Goal: Task Accomplishment & Management: Manage account settings

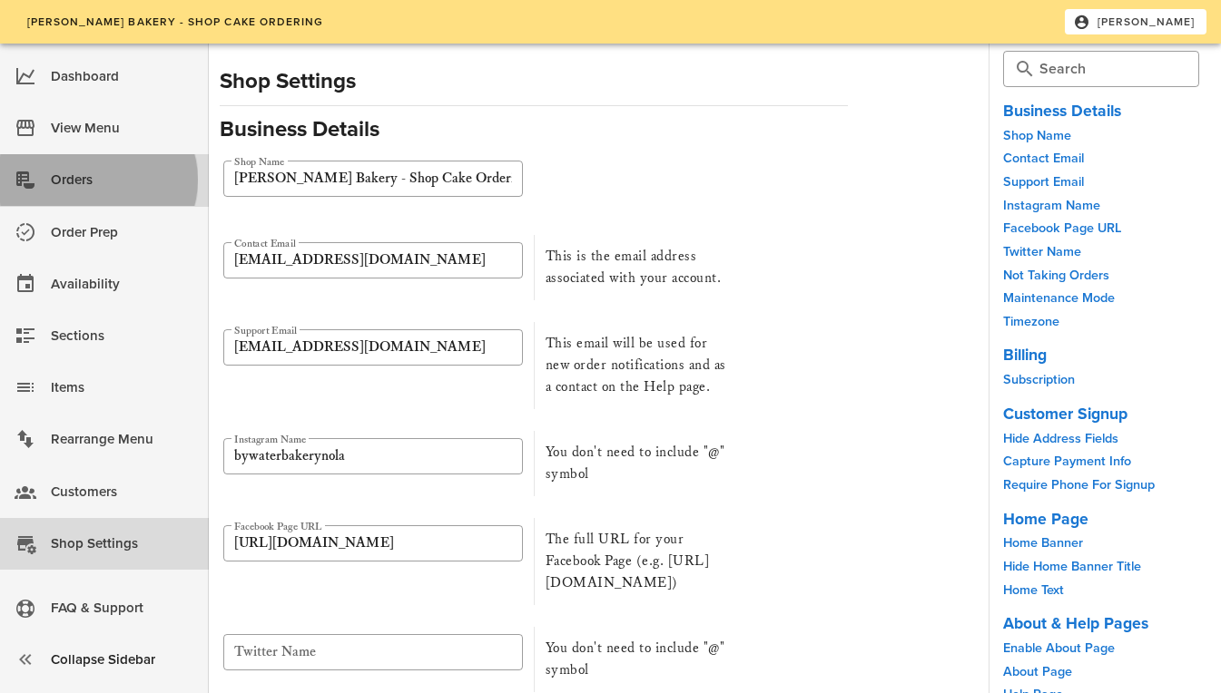
click at [95, 175] on div "Orders" at bounding box center [122, 180] width 143 height 30
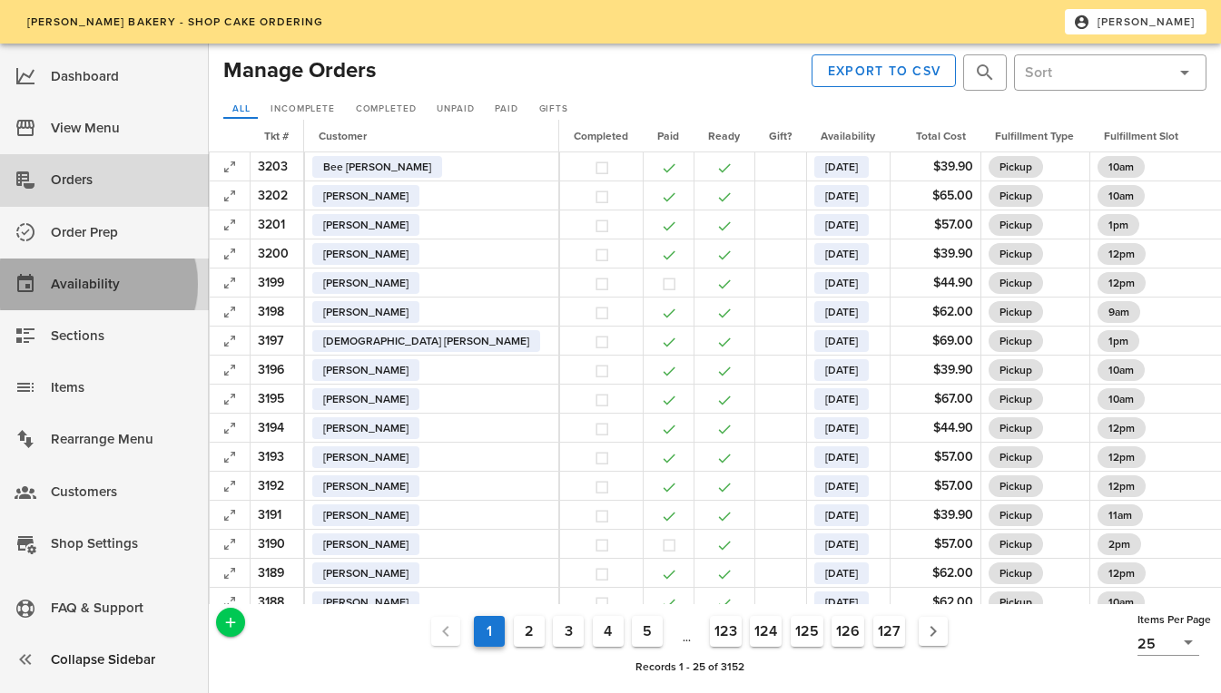
click at [107, 284] on div "Availability" at bounding box center [122, 285] width 143 height 30
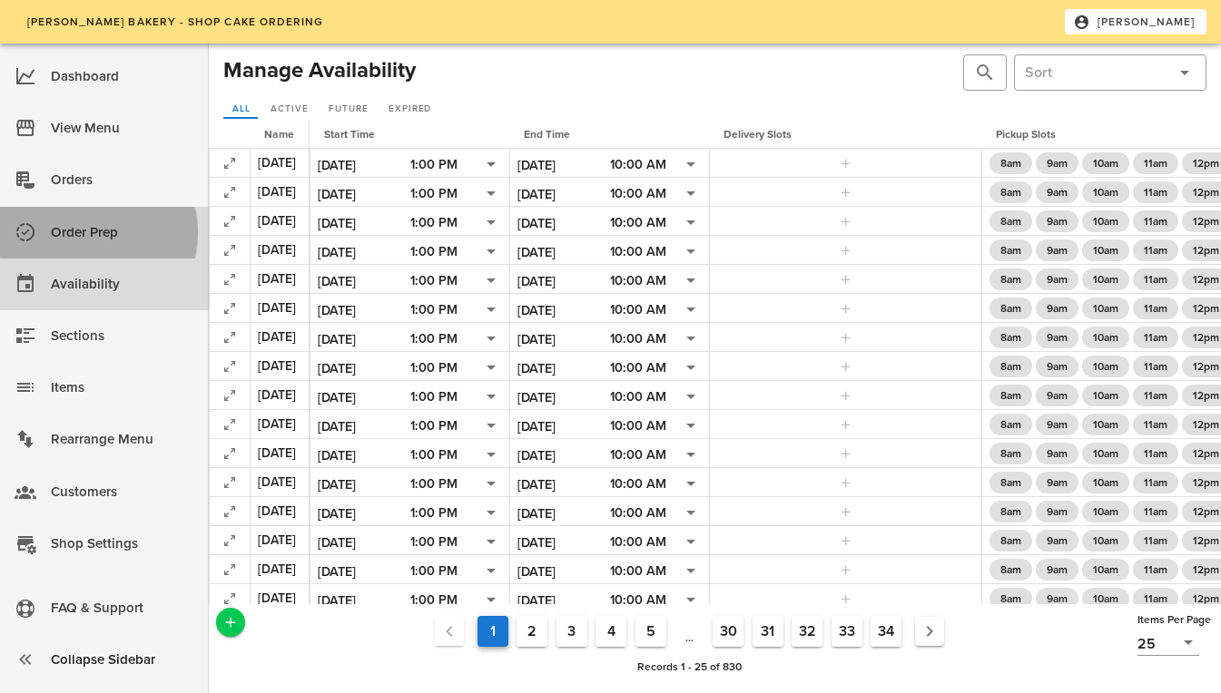
click at [91, 224] on div "Order Prep" at bounding box center [122, 233] width 143 height 30
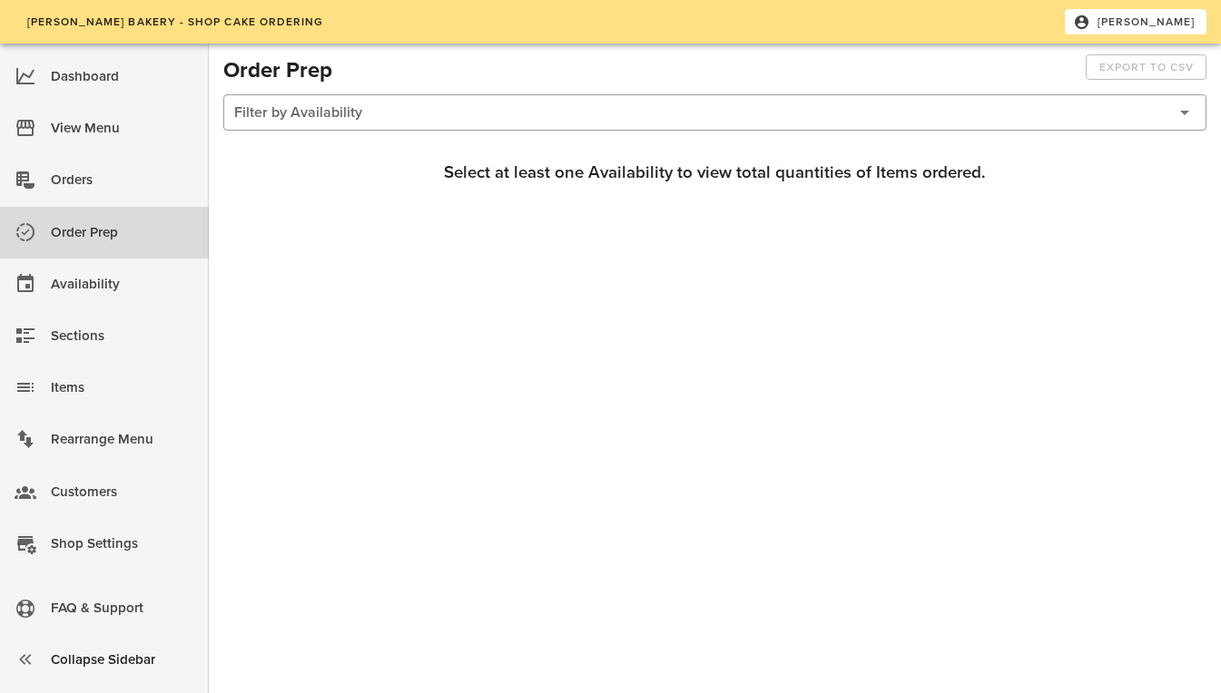
click at [385, 107] on div at bounding box center [700, 112] width 932 height 34
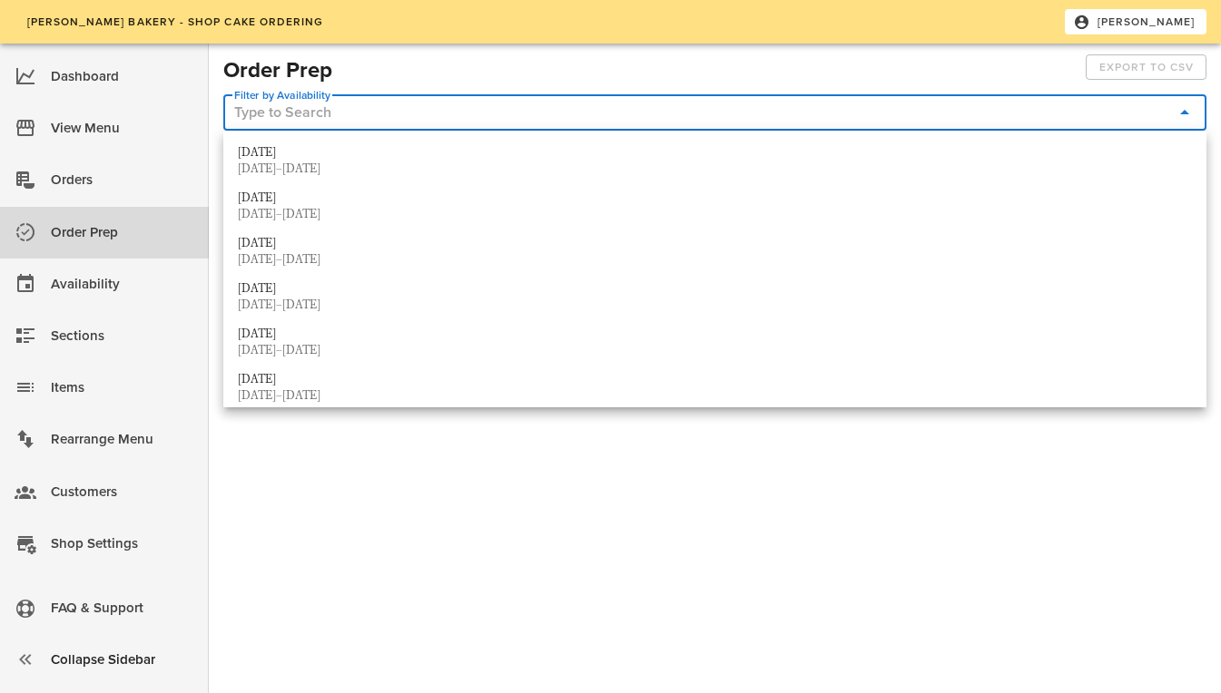
click at [347, 110] on input "Filter by Availability" at bounding box center [700, 112] width 932 height 29
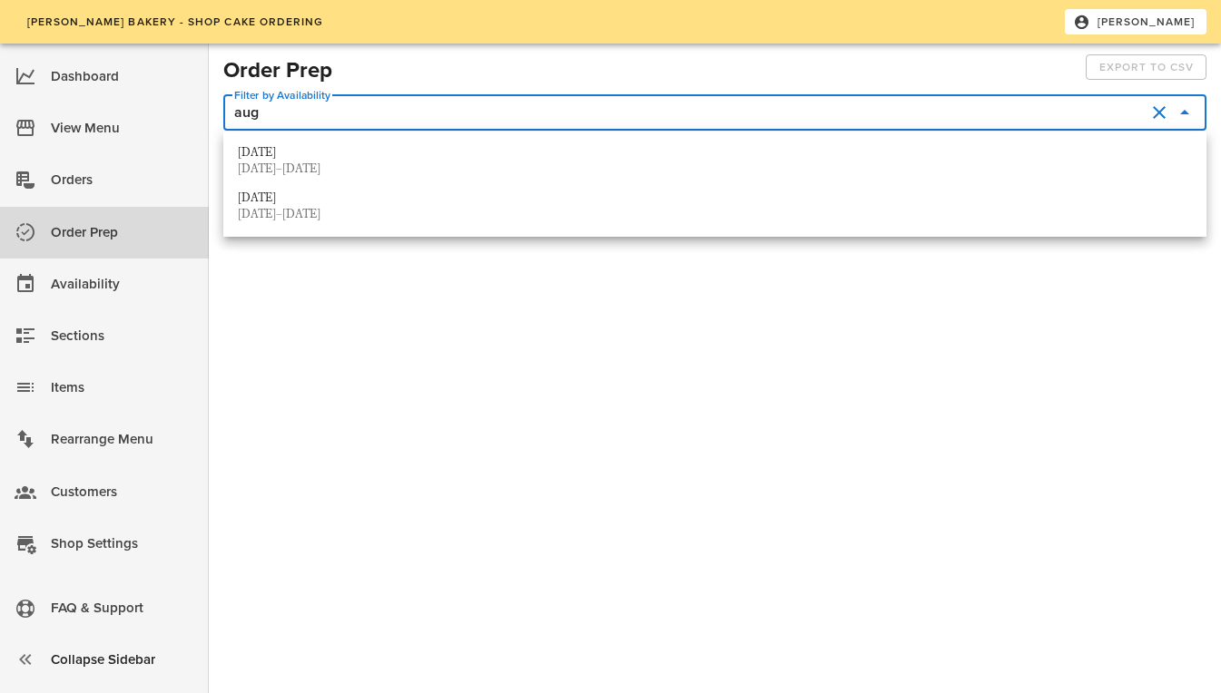
type input "augu"
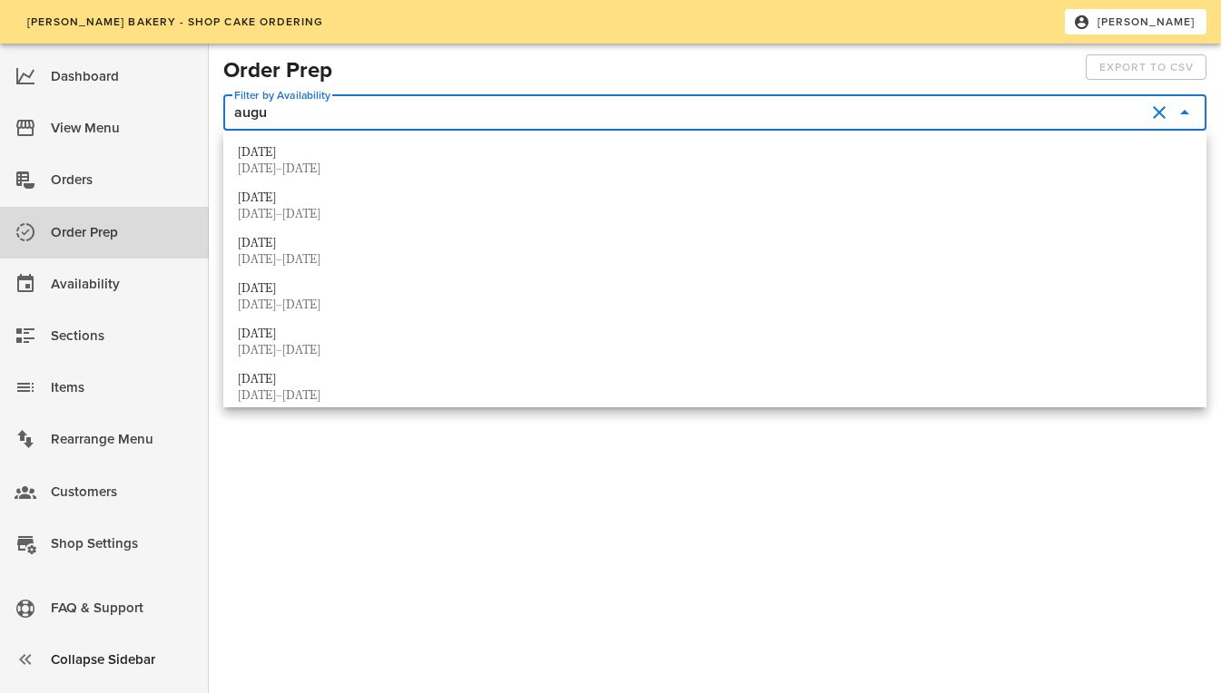
click at [276, 253] on div "[DATE]–[DATE]" at bounding box center [715, 260] width 954 height 15
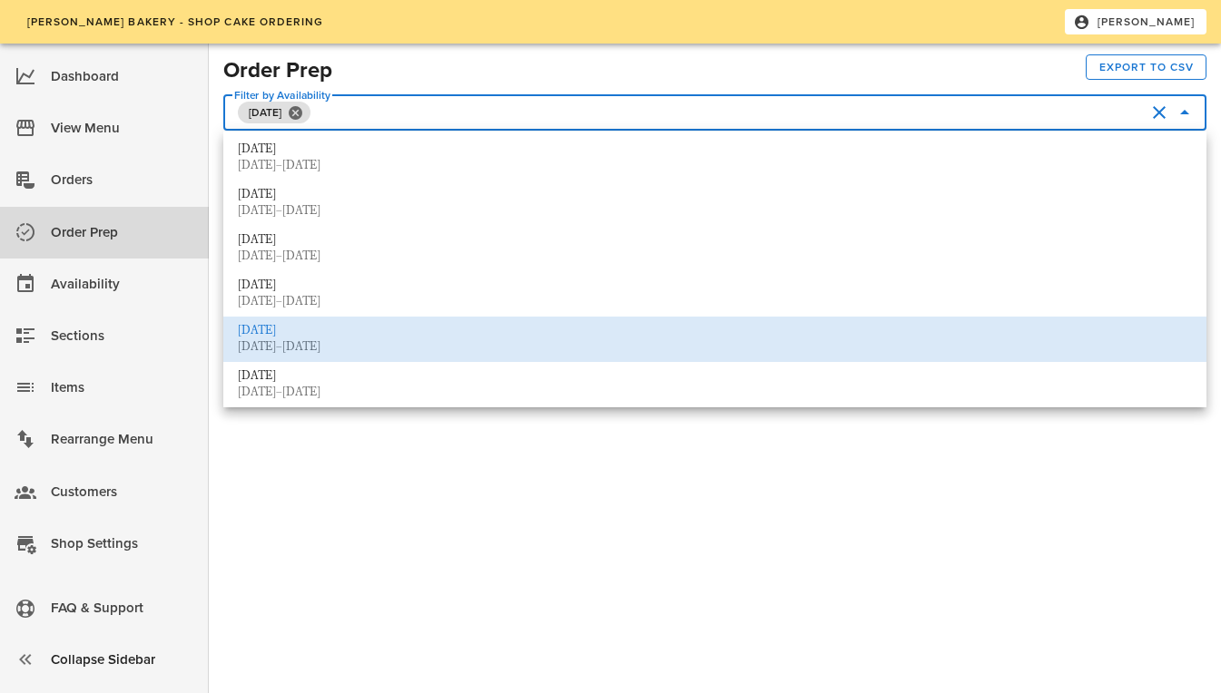
click at [291, 535] on div "Item Name Quantity 8" Chocolate Strawberry Chantilly 1" at bounding box center [714, 384] width 983 height 485
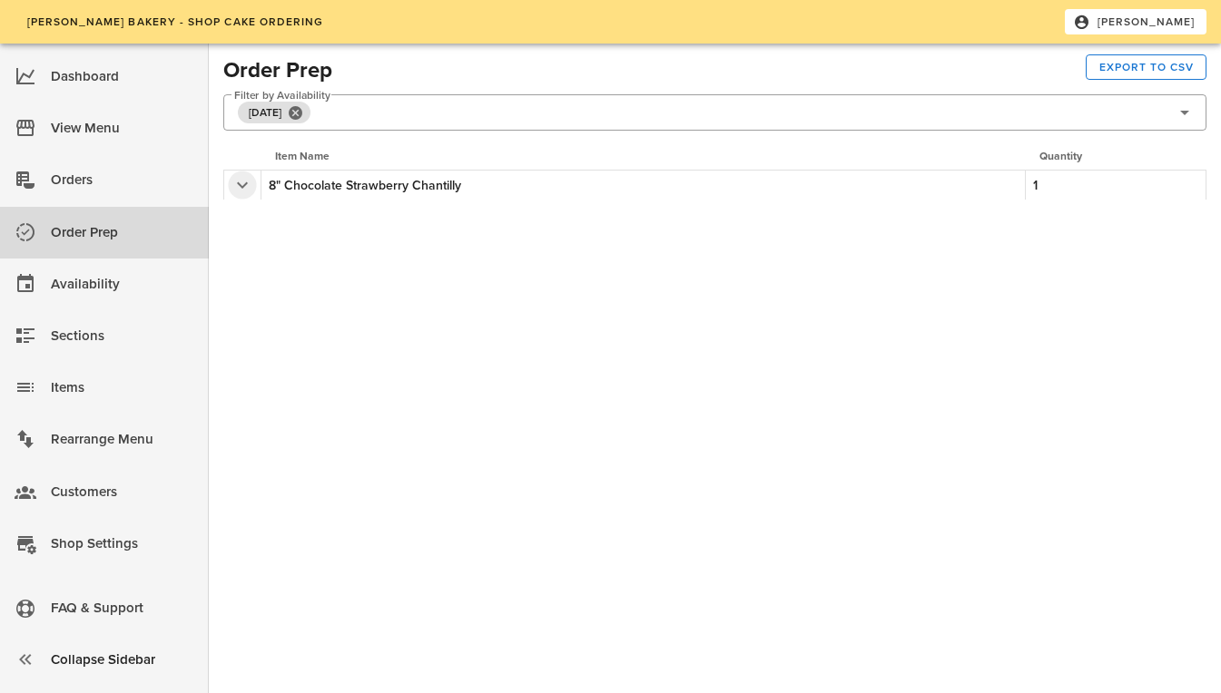
click at [238, 188] on button "button" at bounding box center [242, 185] width 22 height 22
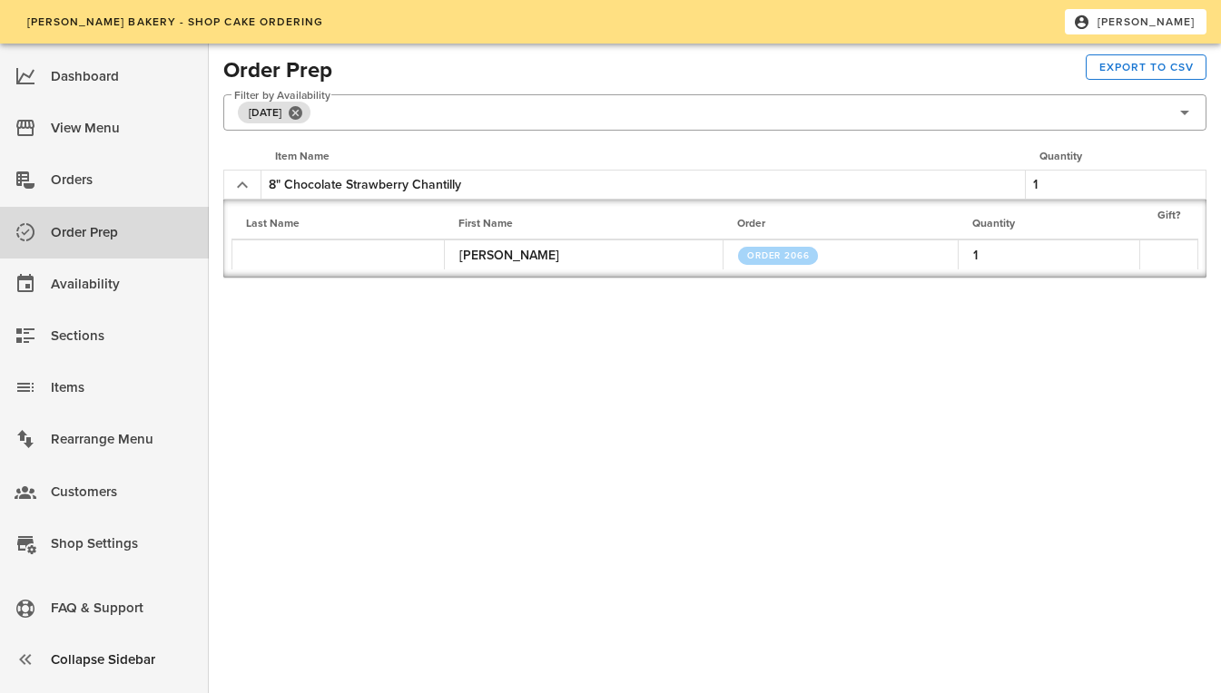
click at [757, 251] on span "Order 2066" at bounding box center [778, 255] width 64 height 11
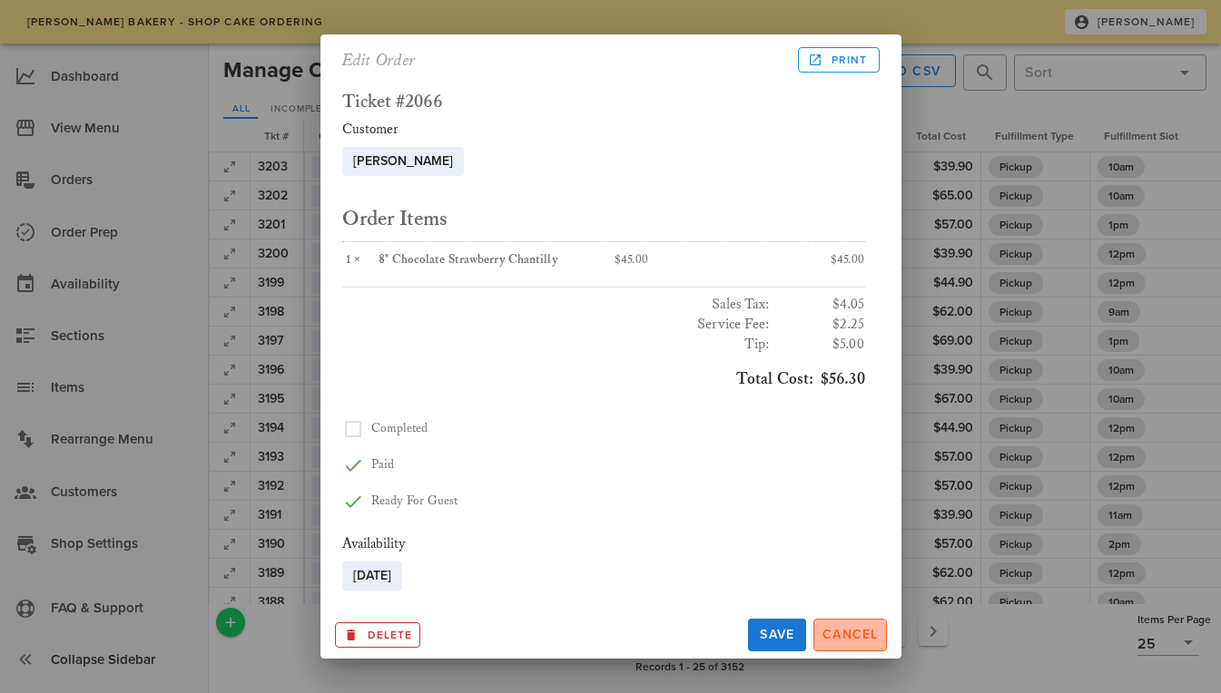
click at [847, 635] on span "Cancel" at bounding box center [849, 634] width 57 height 15
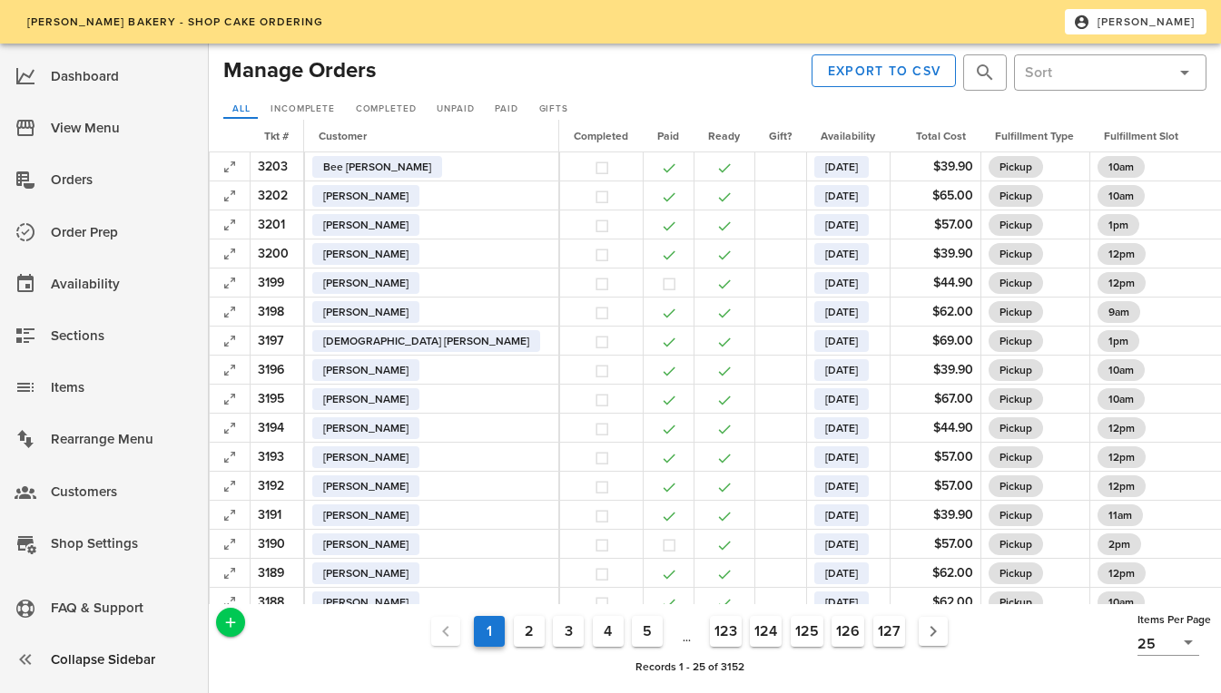
scroll to position [288, 0]
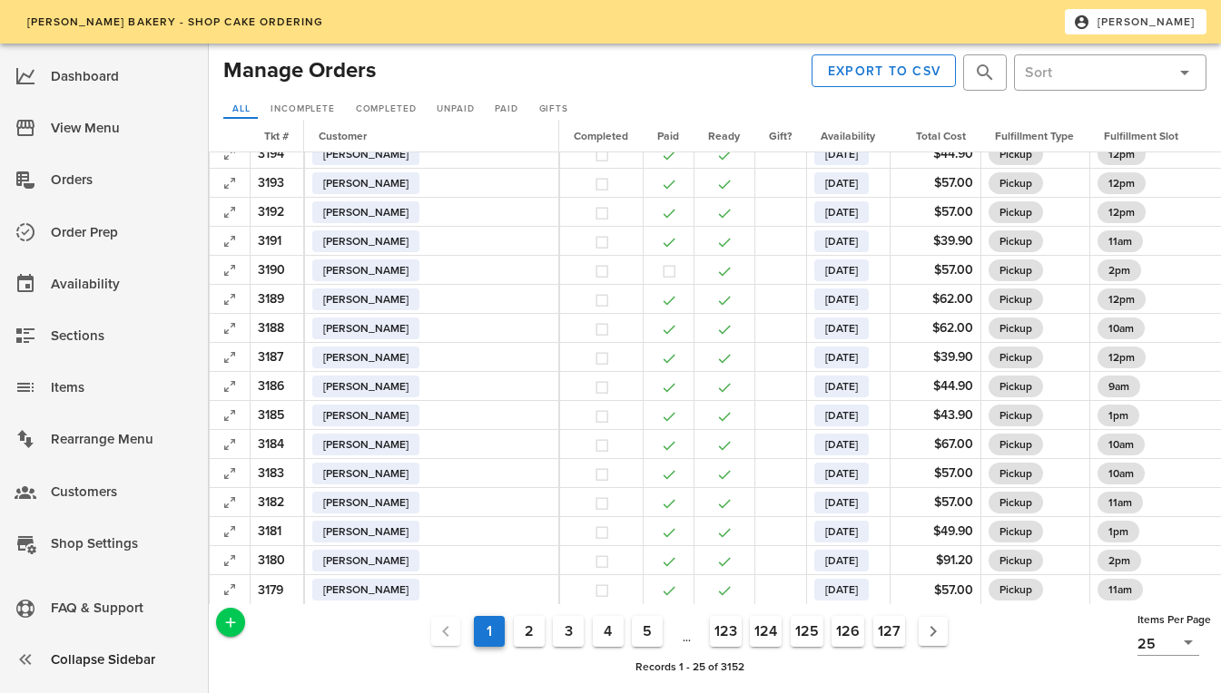
click at [527, 641] on button "2" at bounding box center [529, 631] width 31 height 31
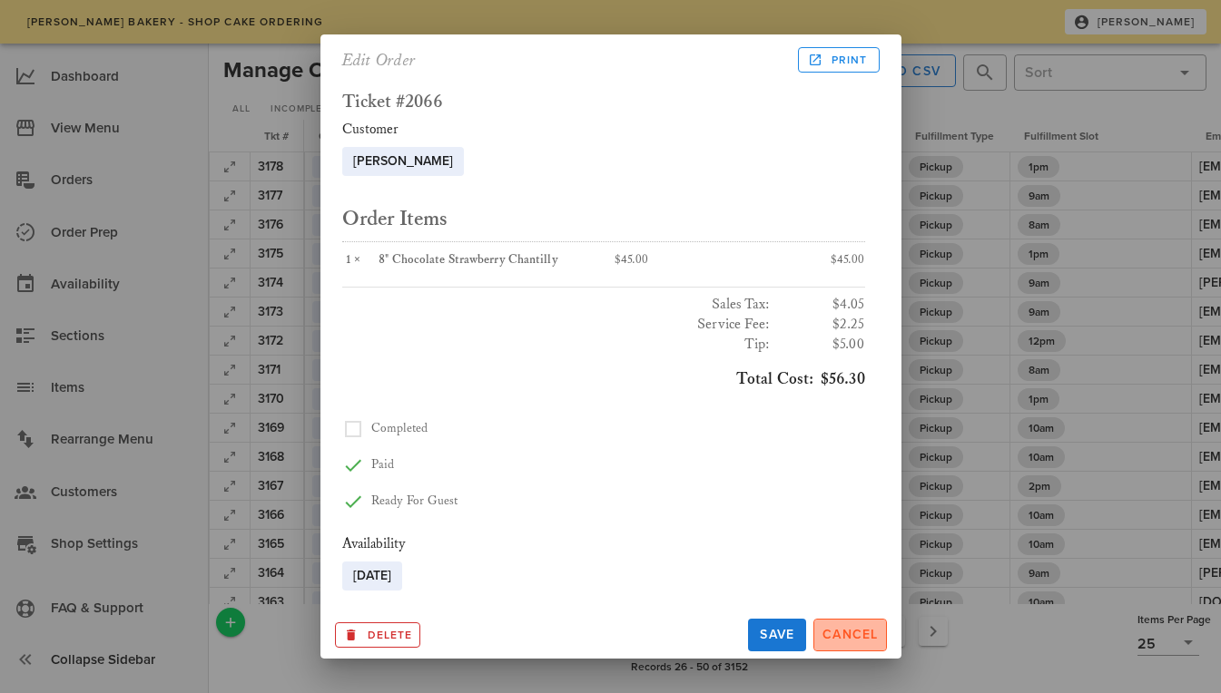
click at [849, 634] on span "Cancel" at bounding box center [849, 634] width 57 height 15
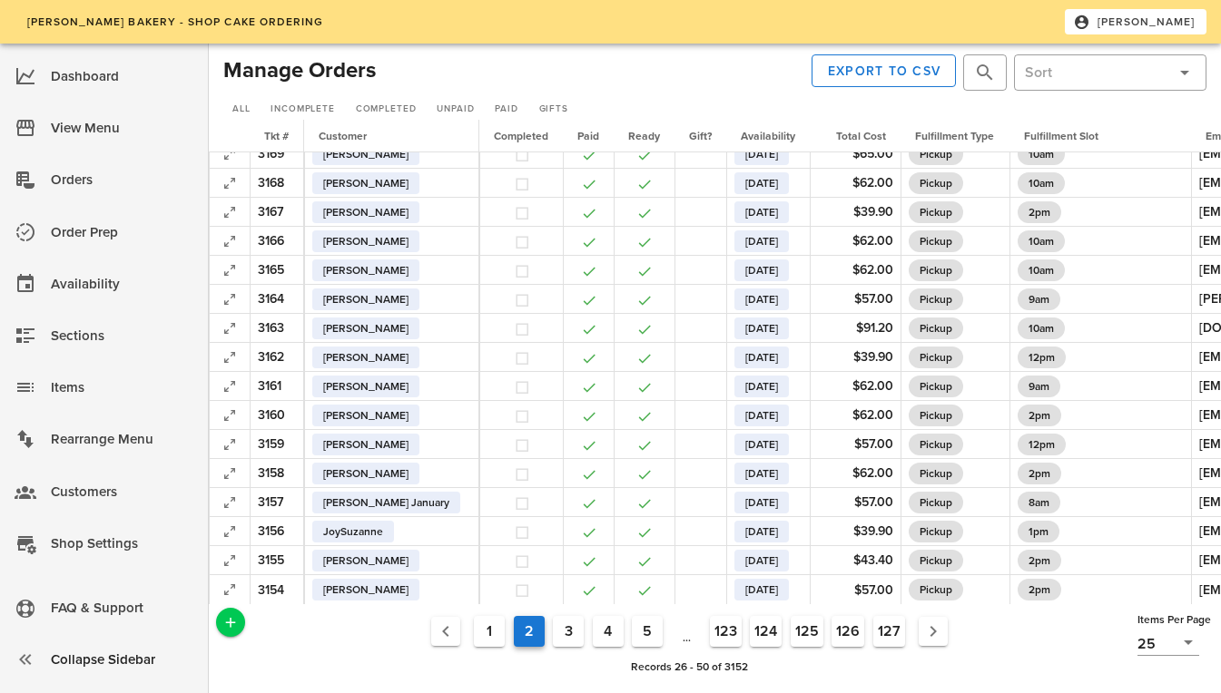
scroll to position [288, 0]
click at [568, 633] on button "3" at bounding box center [568, 631] width 31 height 31
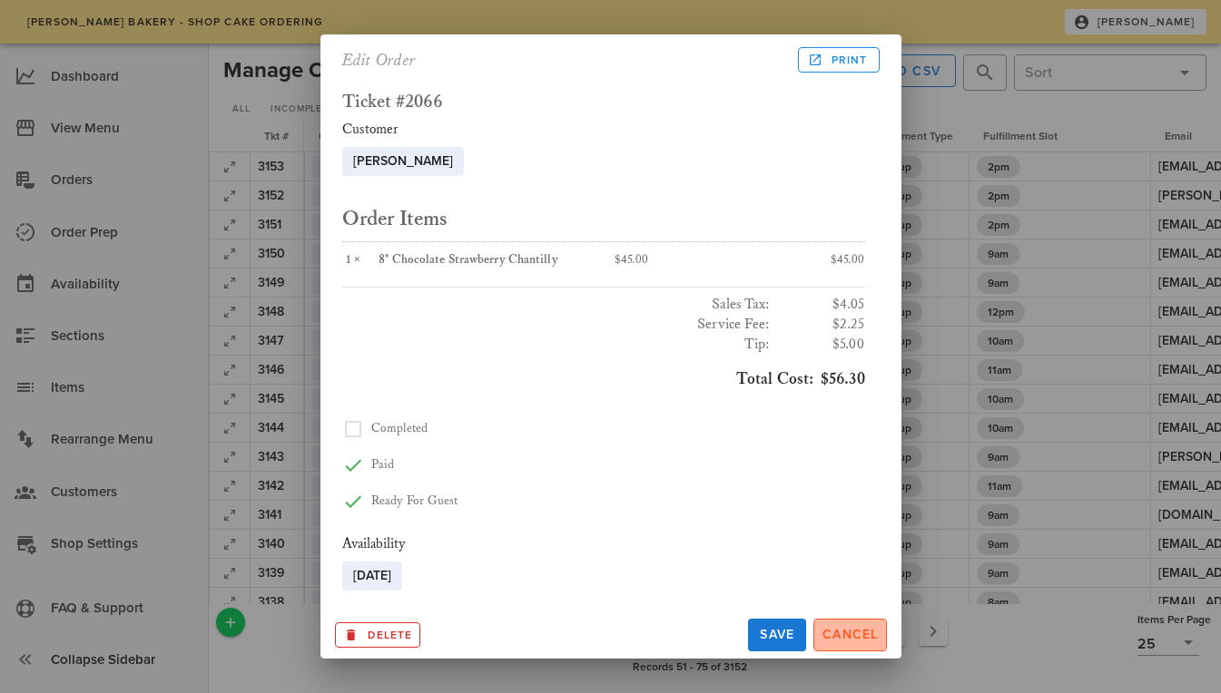
click at [860, 641] on span "Cancel" at bounding box center [849, 634] width 57 height 15
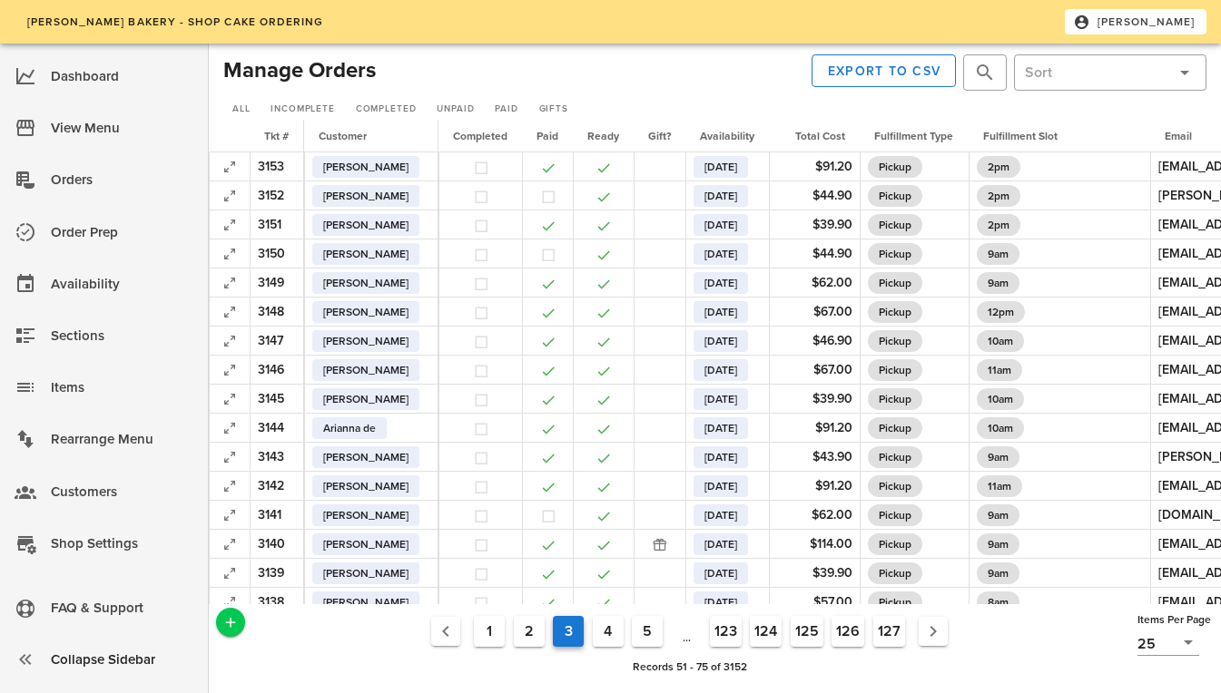
click at [494, 633] on button "1" at bounding box center [489, 631] width 31 height 31
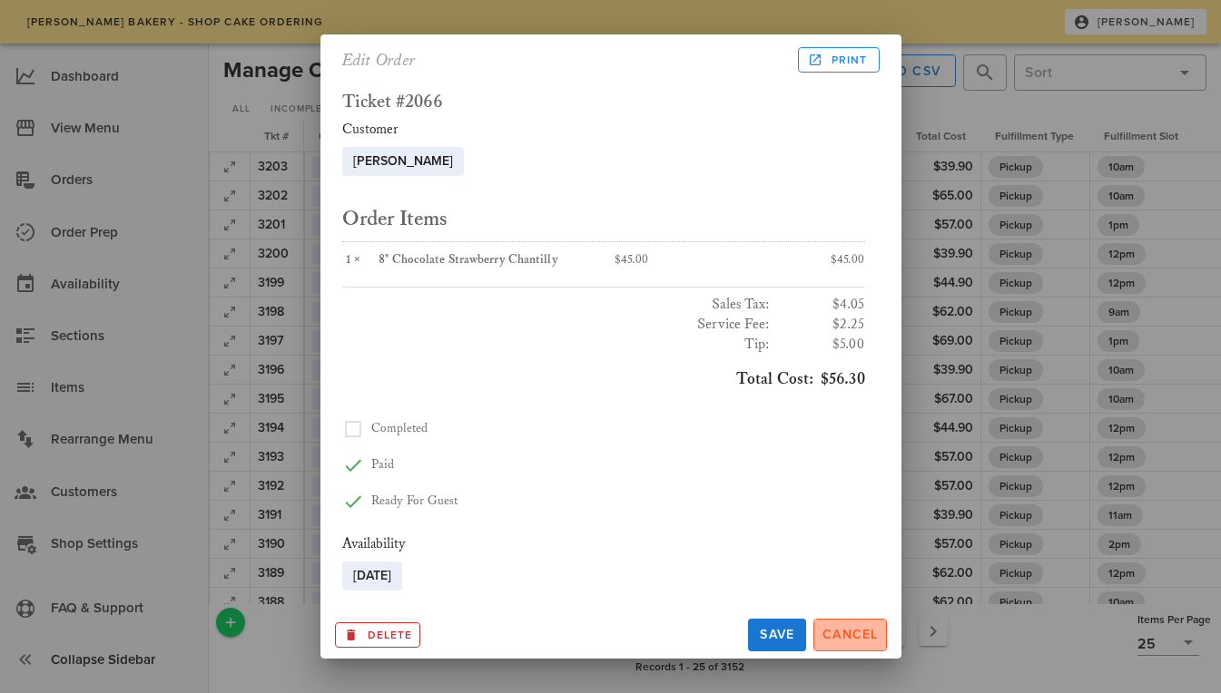
click at [843, 638] on span "Cancel" at bounding box center [849, 634] width 57 height 15
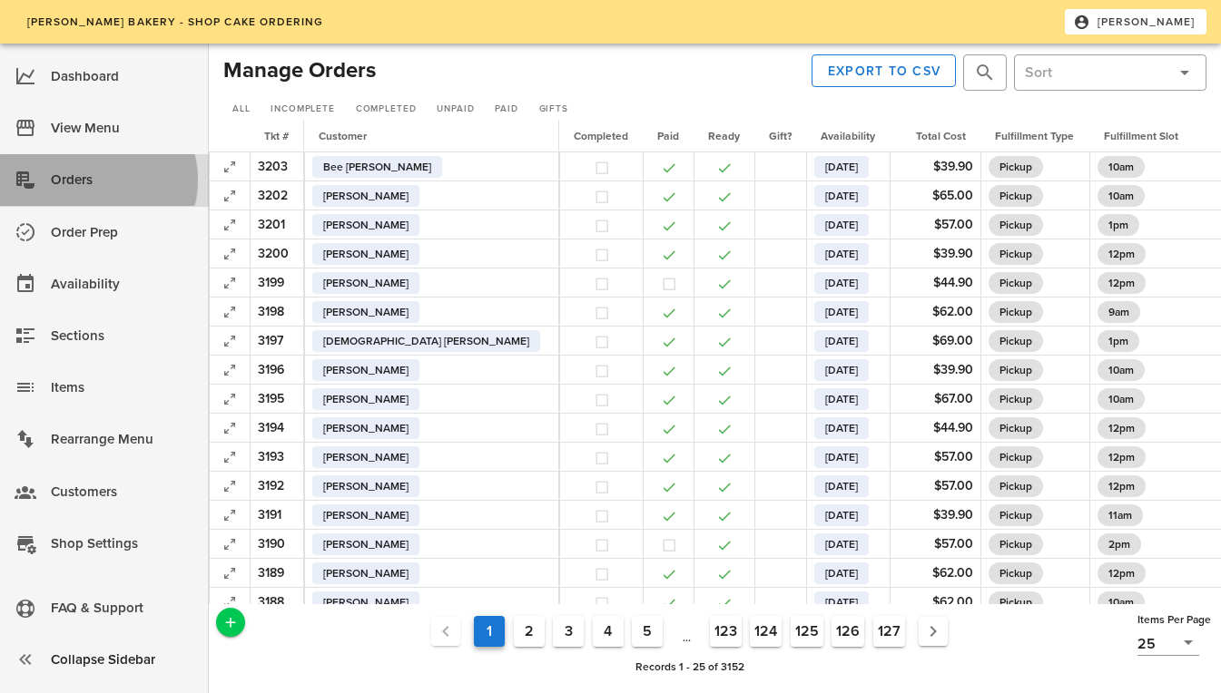
click at [95, 180] on div "Orders" at bounding box center [122, 180] width 143 height 30
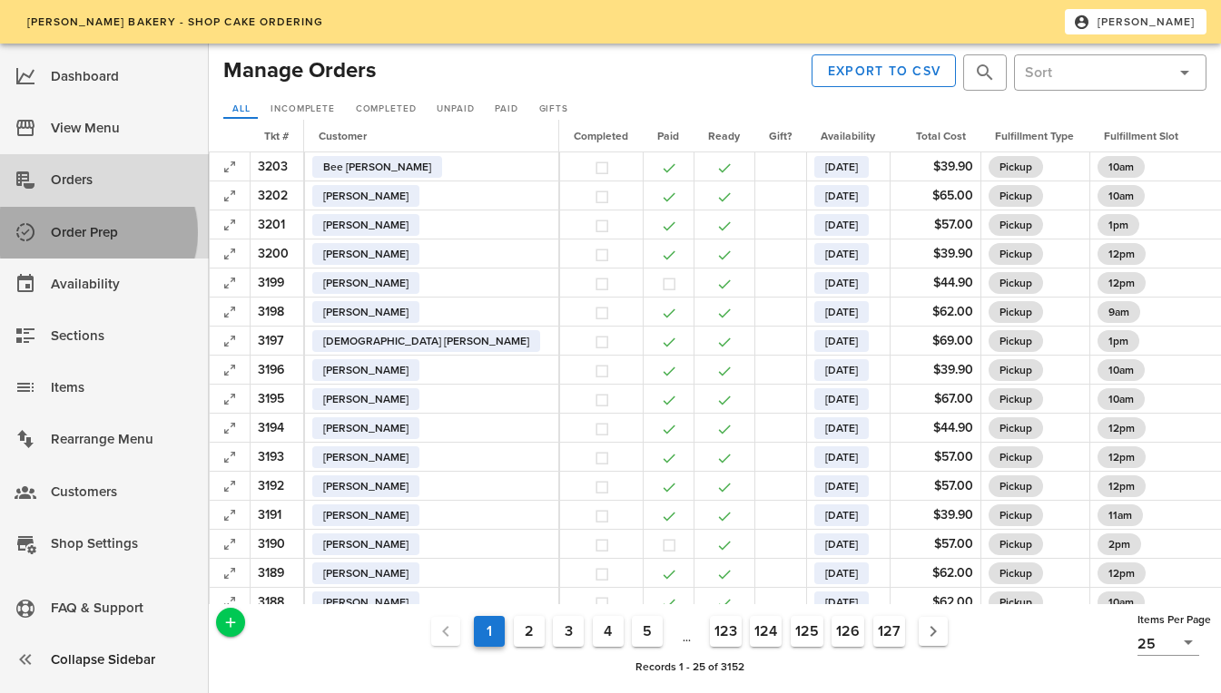
click at [84, 230] on div "Order Prep" at bounding box center [122, 233] width 143 height 30
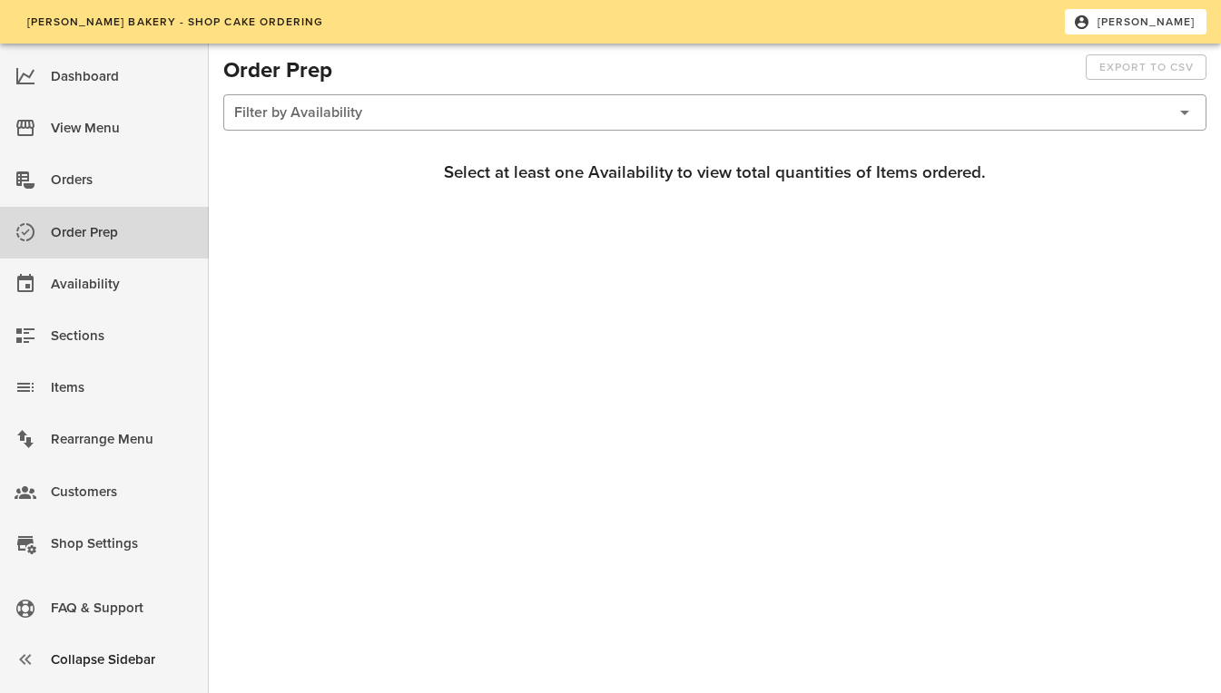
click at [314, 113] on div at bounding box center [700, 112] width 932 height 34
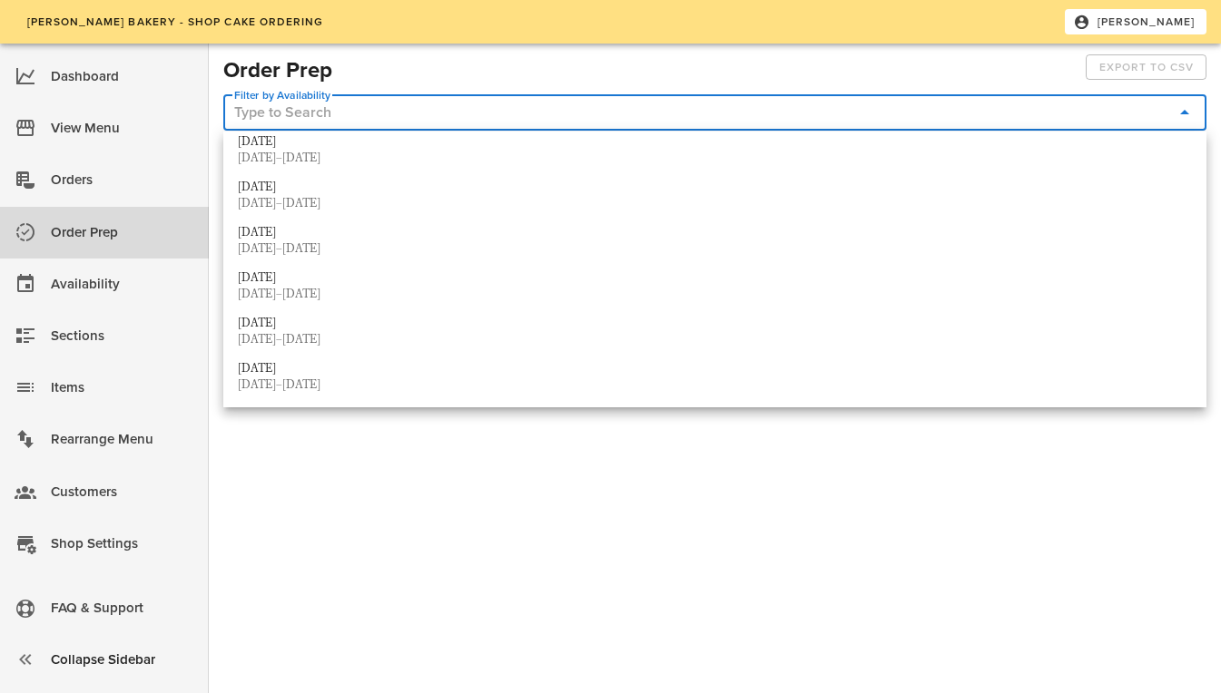
scroll to position [4050, 0]
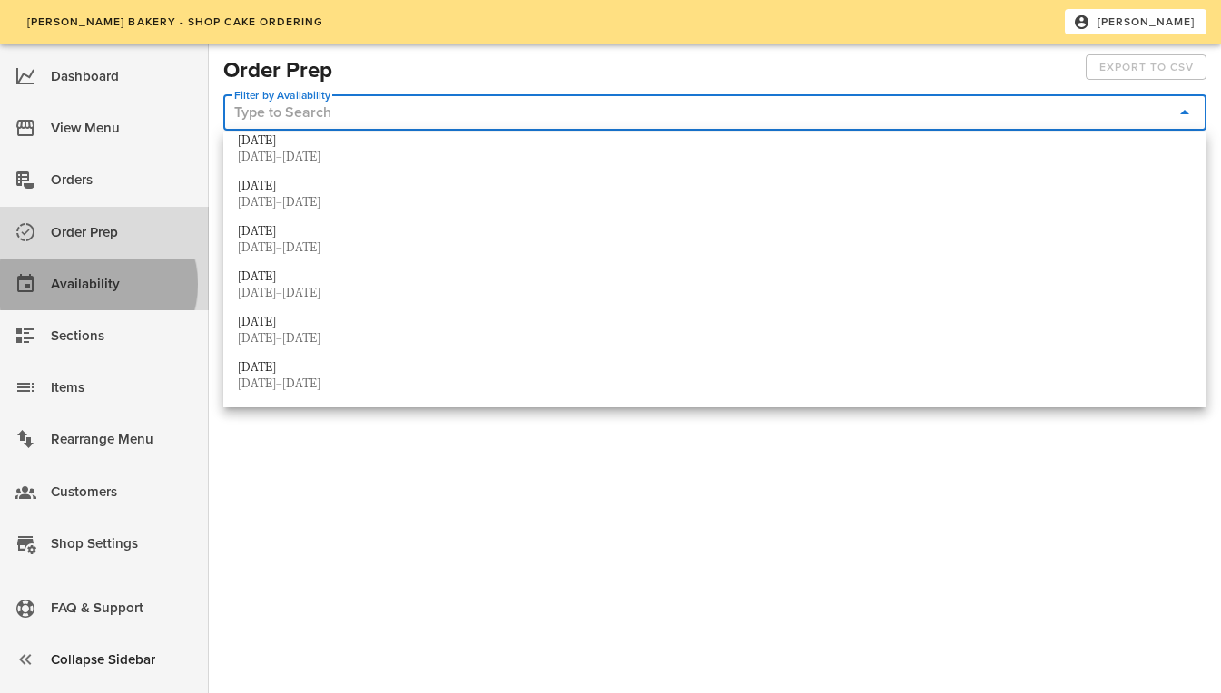
click at [108, 280] on div "Availability" at bounding box center [122, 285] width 143 height 30
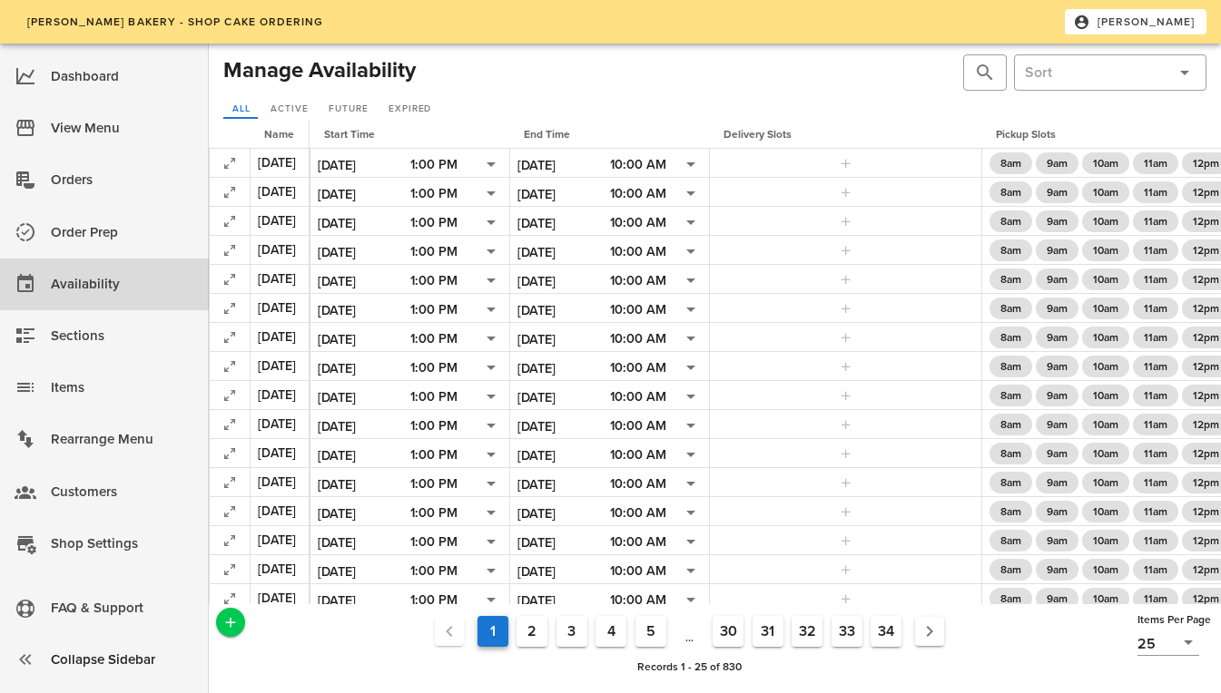
scroll to position [284, 0]
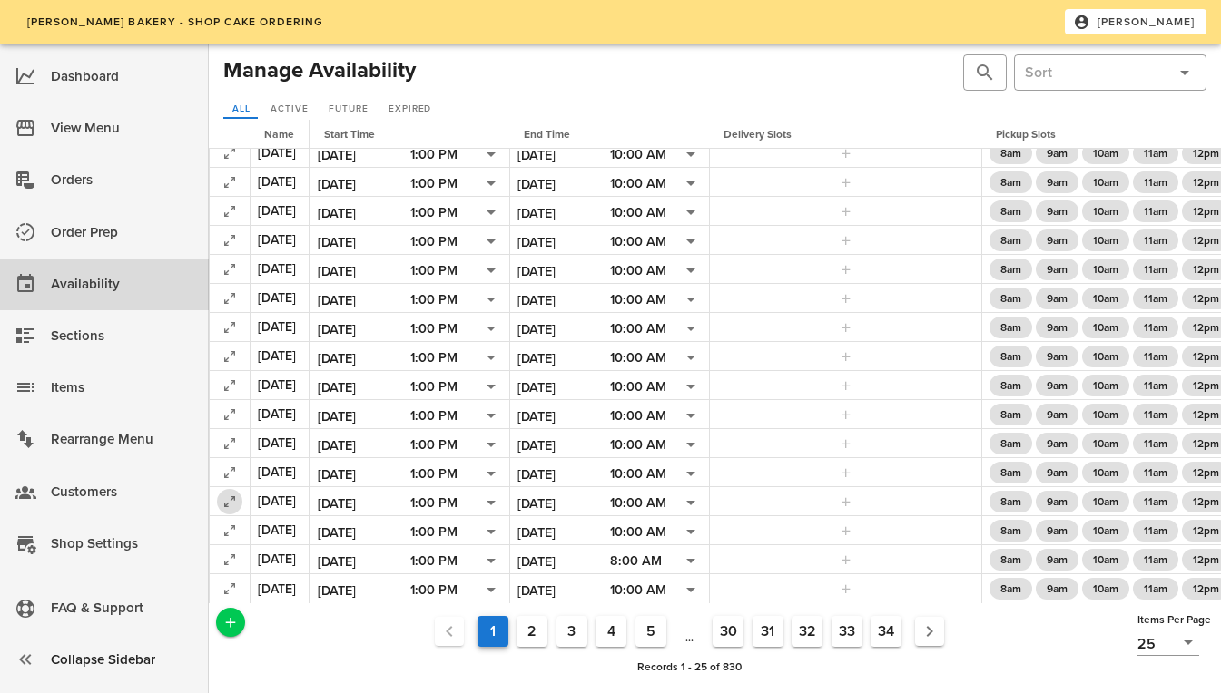
click at [237, 492] on icon "button" at bounding box center [230, 502] width 22 height 22
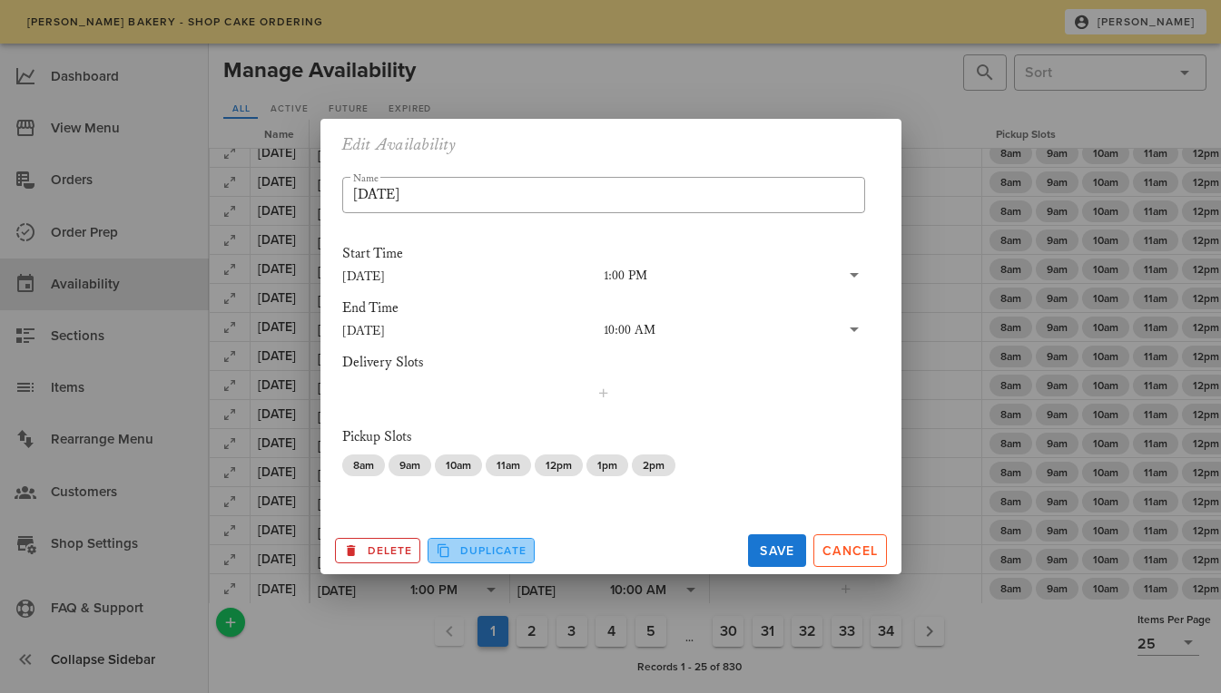
click at [469, 549] on span "Duplicate" at bounding box center [481, 551] width 91 height 16
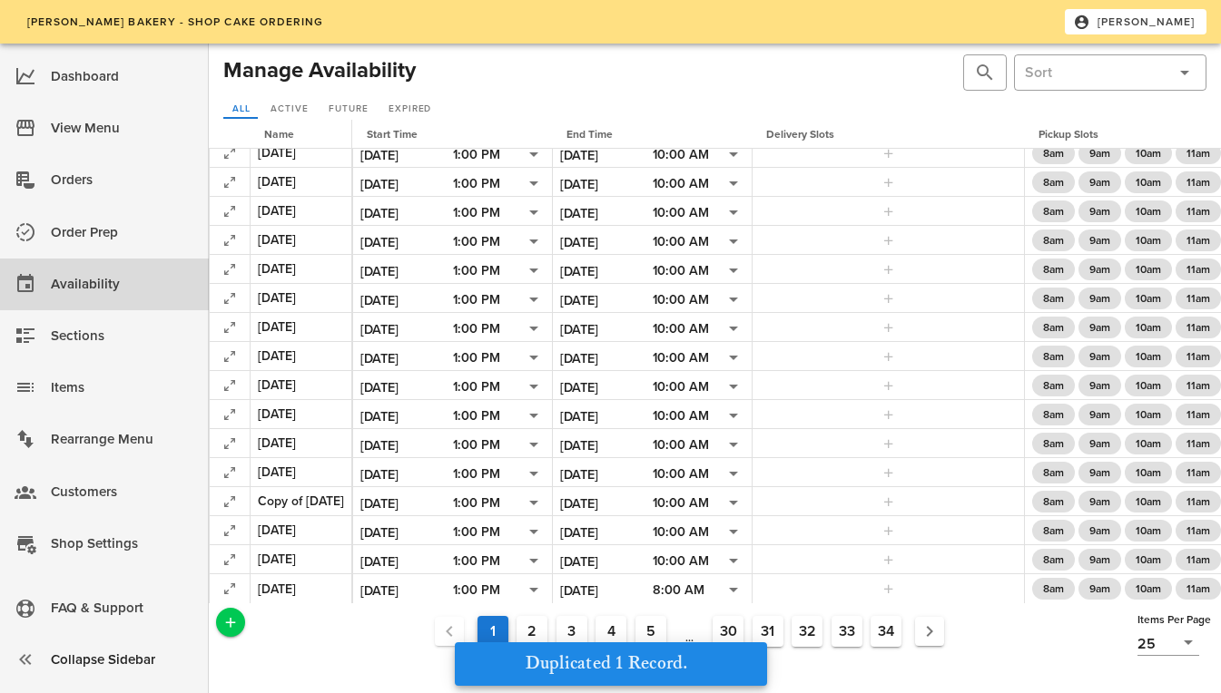
click at [344, 492] on div "Copy of August 30th" at bounding box center [301, 501] width 86 height 19
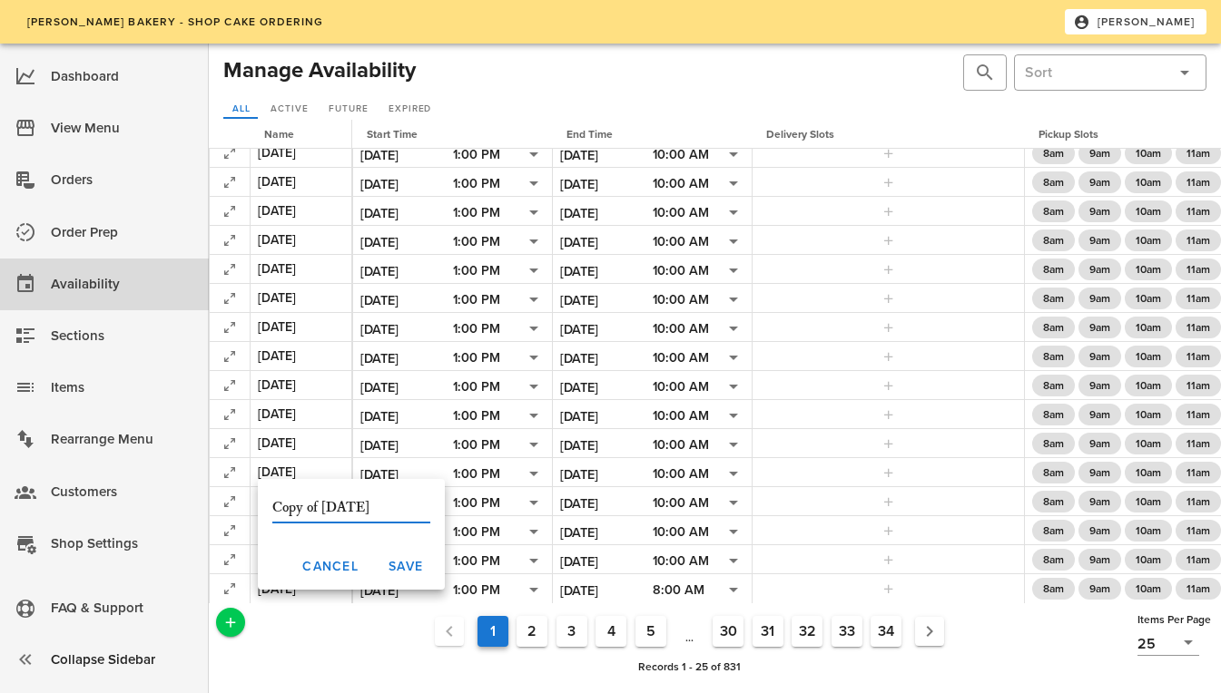
click at [319, 505] on input "Copy of August 31st" at bounding box center [351, 508] width 158 height 29
type input "[DATE]"
click at [388, 569] on span "Save" at bounding box center [405, 566] width 35 height 15
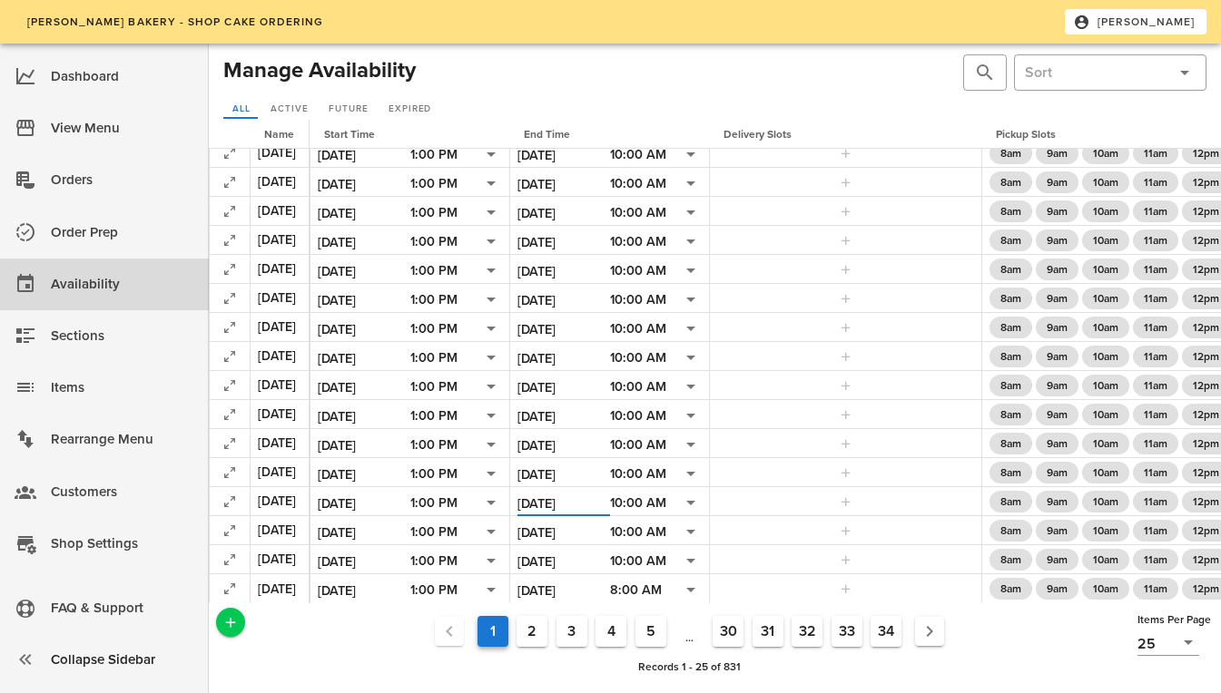
click at [598, 492] on input "[DATE]" at bounding box center [563, 504] width 93 height 24
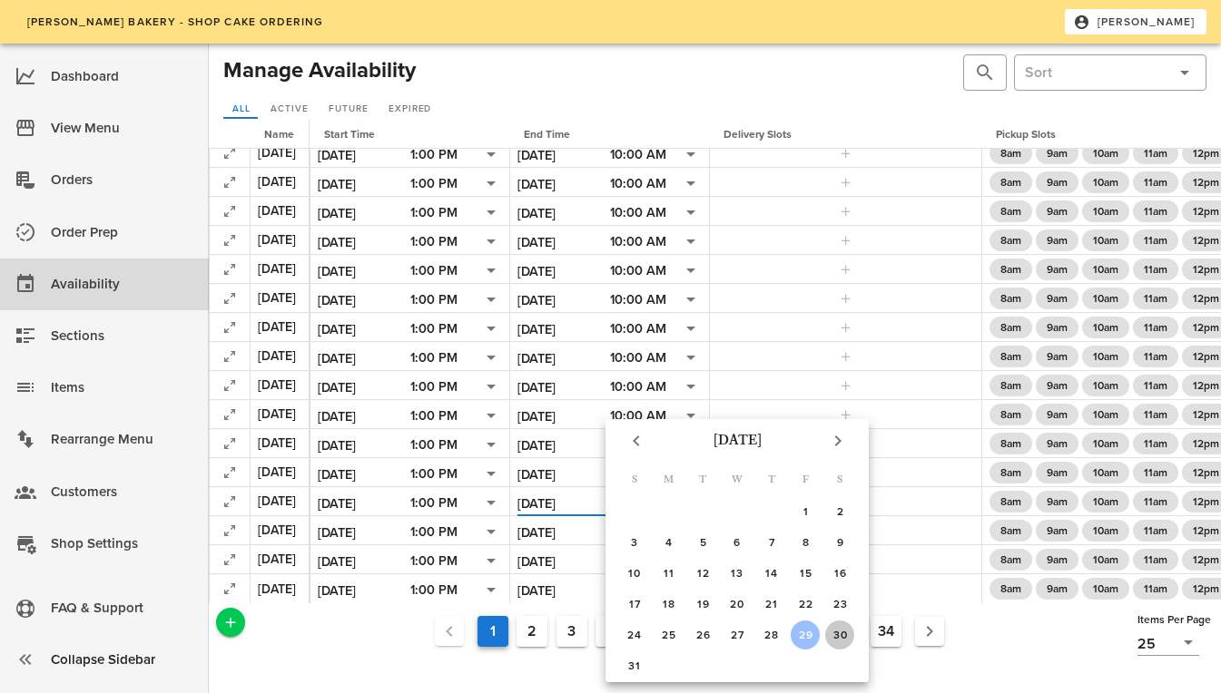
click at [844, 635] on div "30" at bounding box center [839, 635] width 29 height 13
type input "[DATE]"
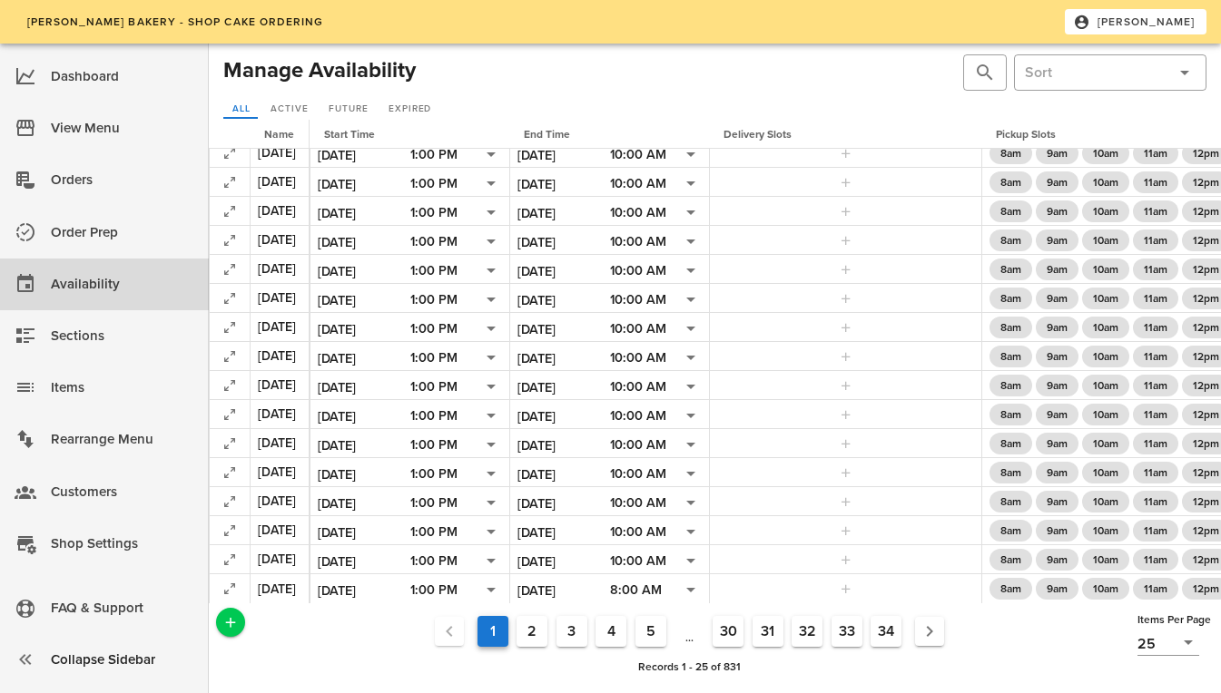
click at [368, 654] on div "1 2 3 4 5 ... 30 31 32 33 34" at bounding box center [689, 631] width 888 height 47
click at [592, 463] on input "[DATE]" at bounding box center [563, 475] width 93 height 24
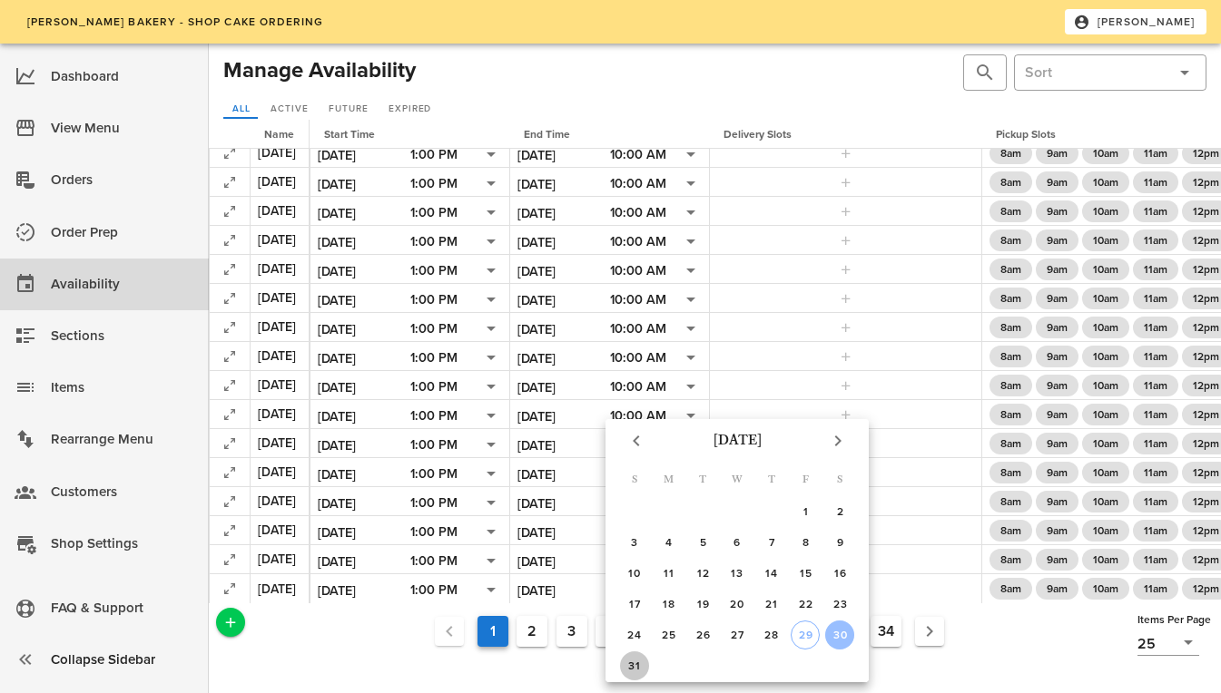
click at [634, 664] on div "31" at bounding box center [634, 666] width 29 height 13
type input "8/31/2025"
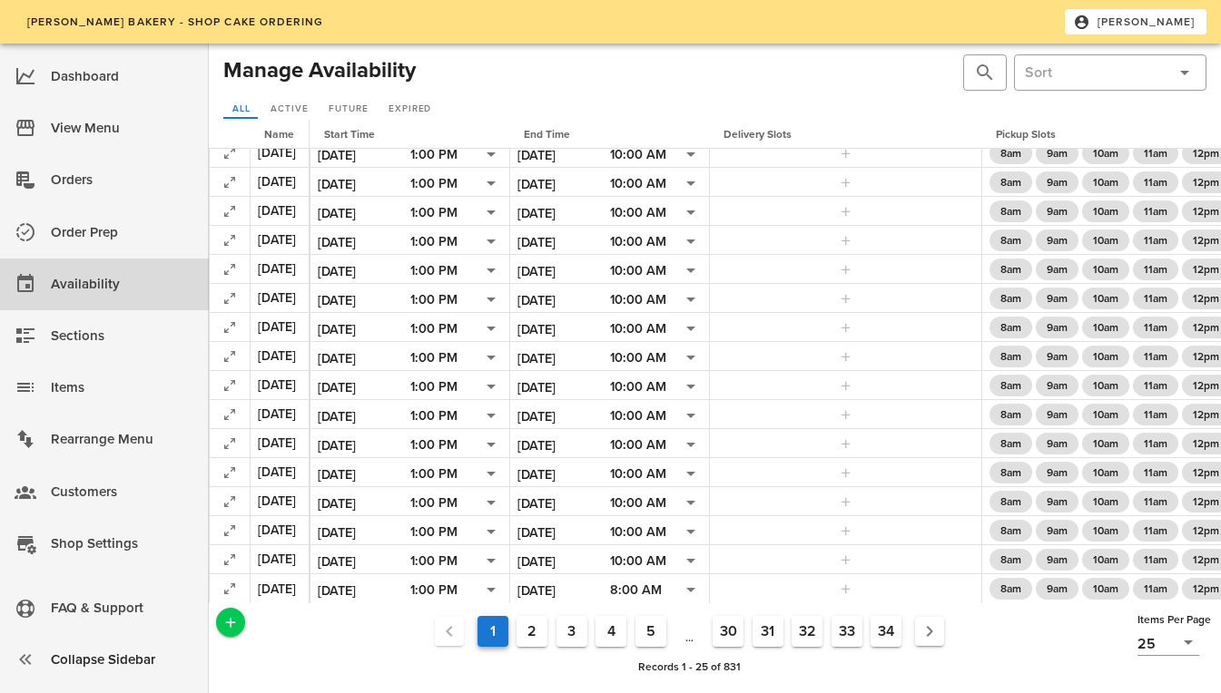
click at [280, 644] on ul "1 2 3 4 5 ... 30 31 32 33 34" at bounding box center [689, 632] width 881 height 40
click at [595, 579] on input "[DATE]" at bounding box center [563, 591] width 93 height 24
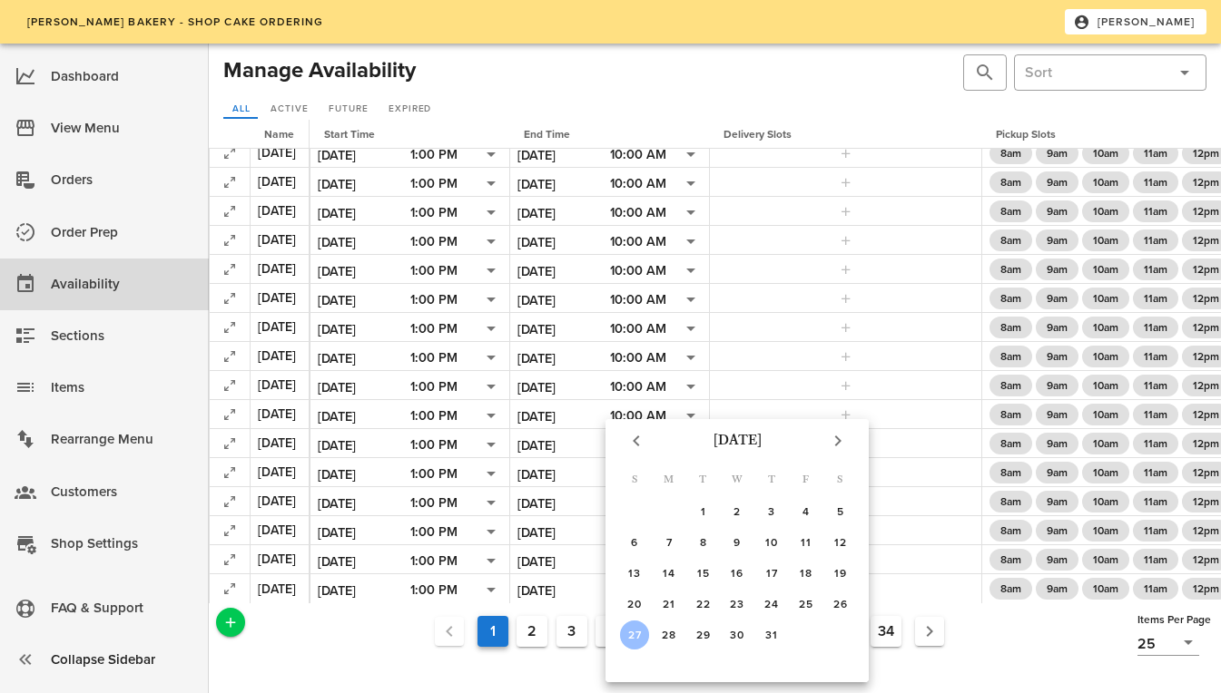
click at [369, 647] on ul "1 2 3 4 5 ... 30 31 32 33 34" at bounding box center [689, 632] width 881 height 40
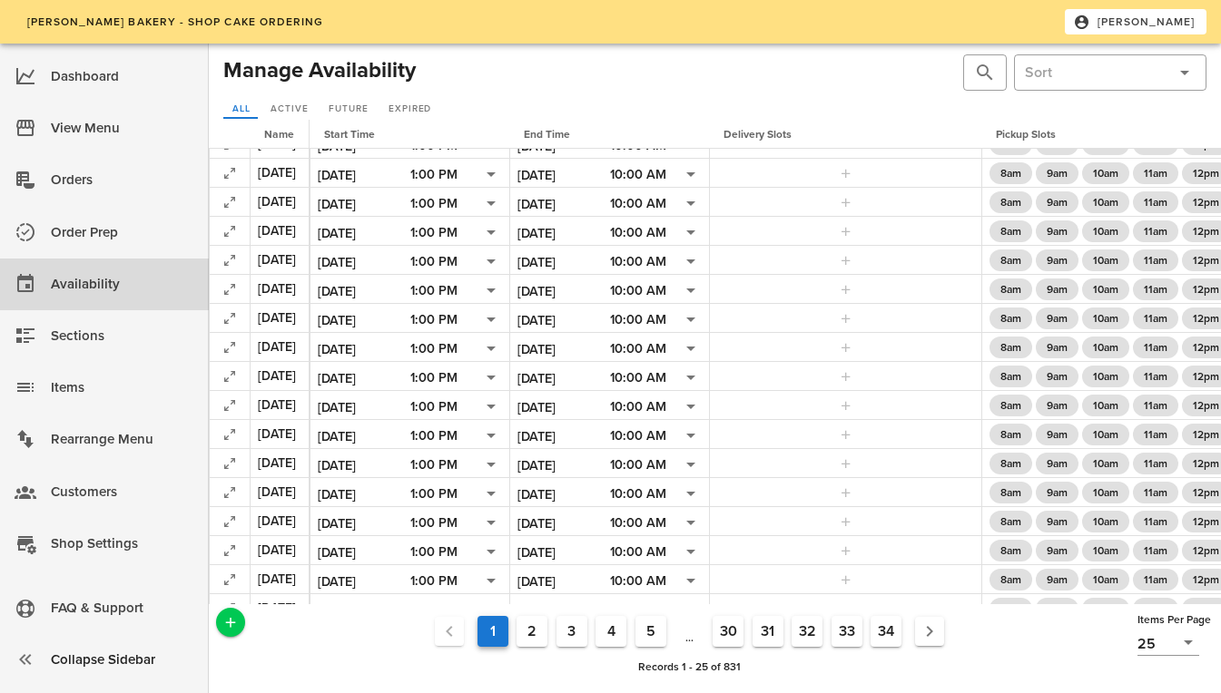
scroll to position [0, 0]
